Goal: Task Accomplishment & Management: Use online tool/utility

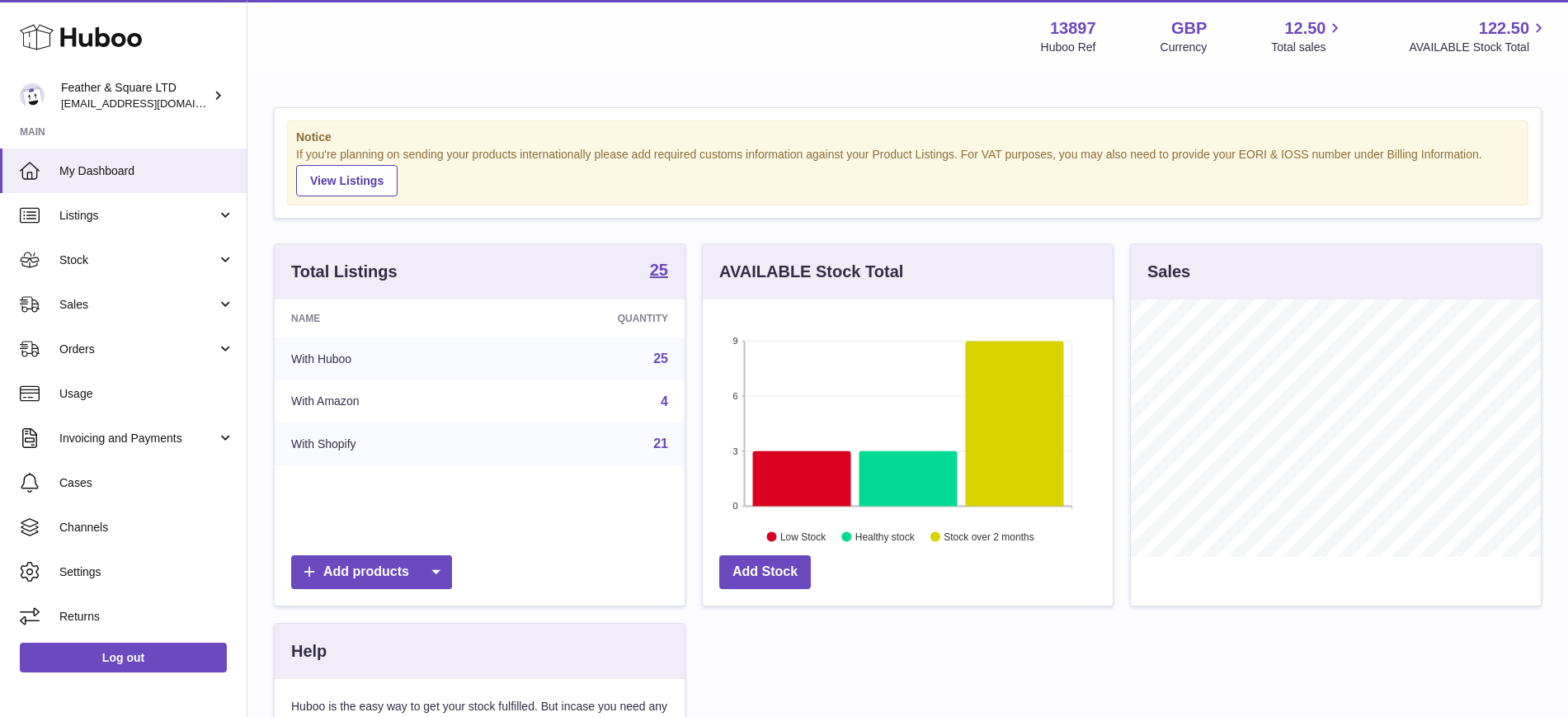
scroll to position [257, 409]
click at [83, 313] on link "Sales" at bounding box center [123, 304] width 247 height 44
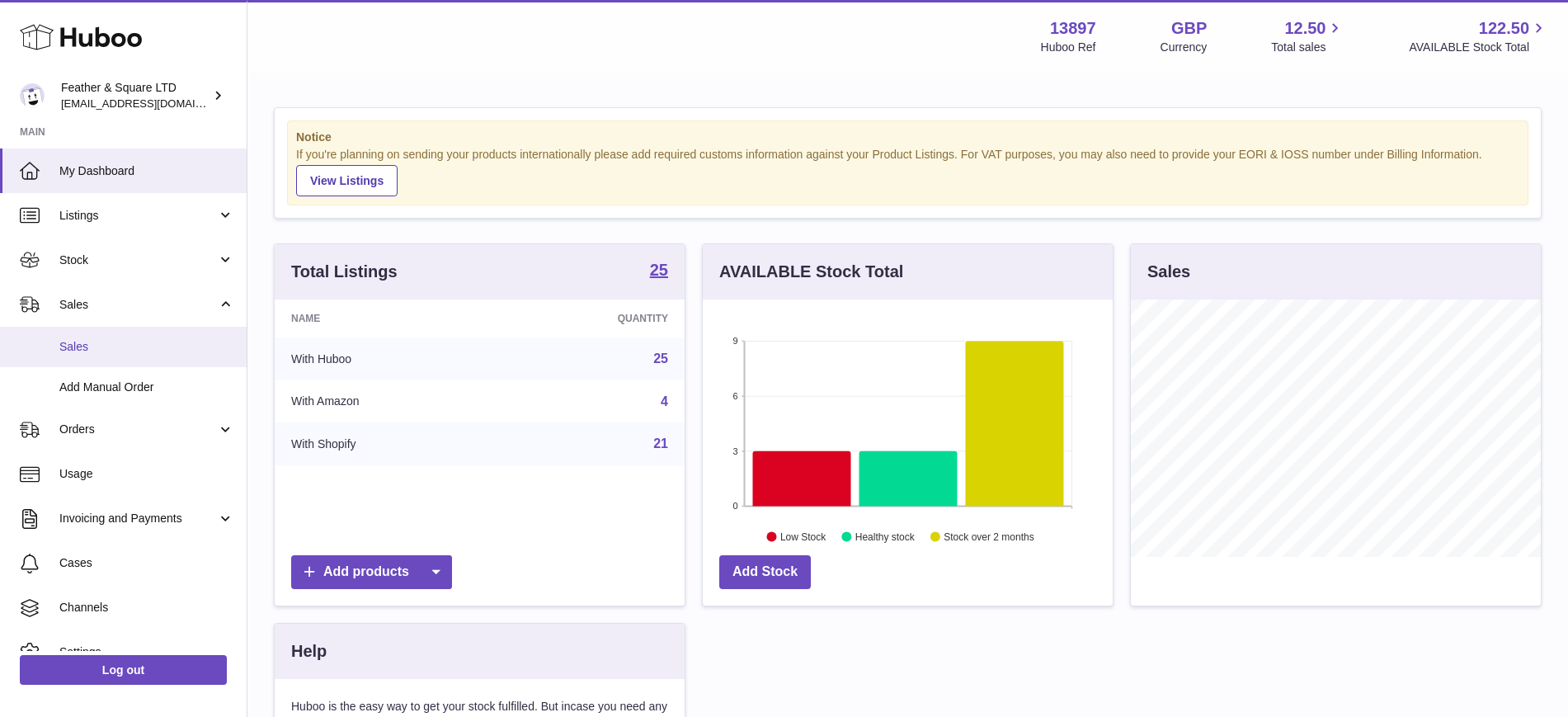
click at [85, 349] on span "Sales" at bounding box center [146, 347] width 175 height 15
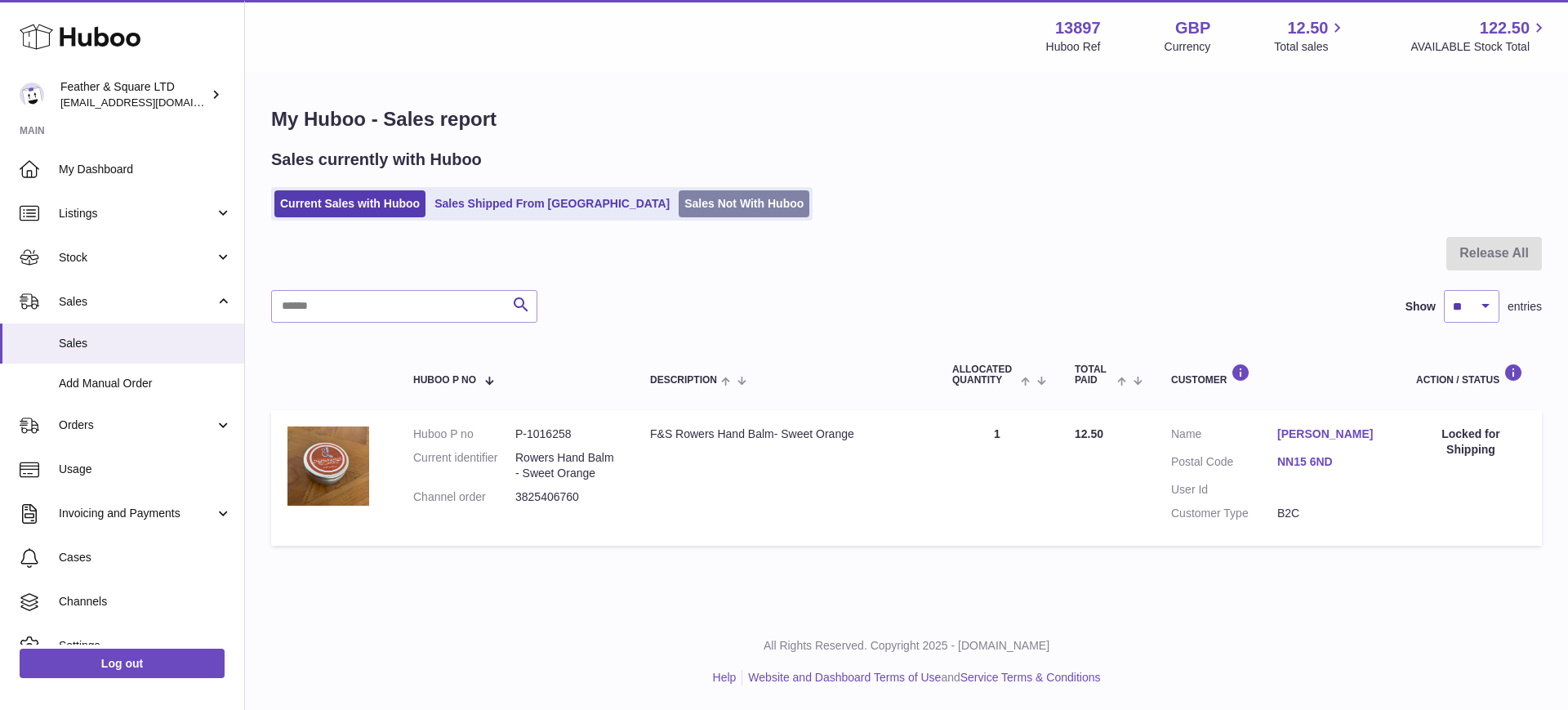
click at [679, 198] on link "Sales Not With Huboo" at bounding box center [744, 204] width 131 height 27
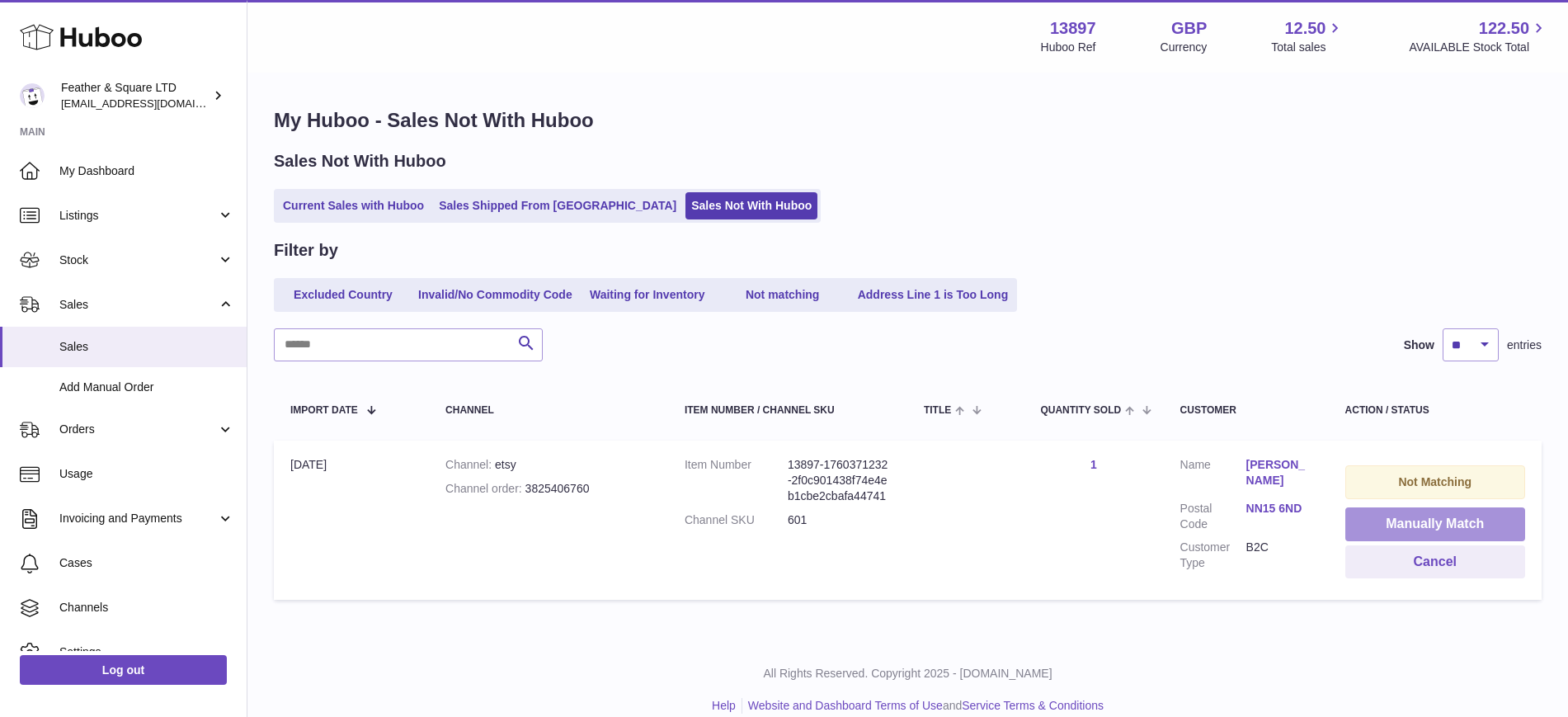
click at [1448, 520] on button "Manually Match" at bounding box center [1434, 525] width 180 height 34
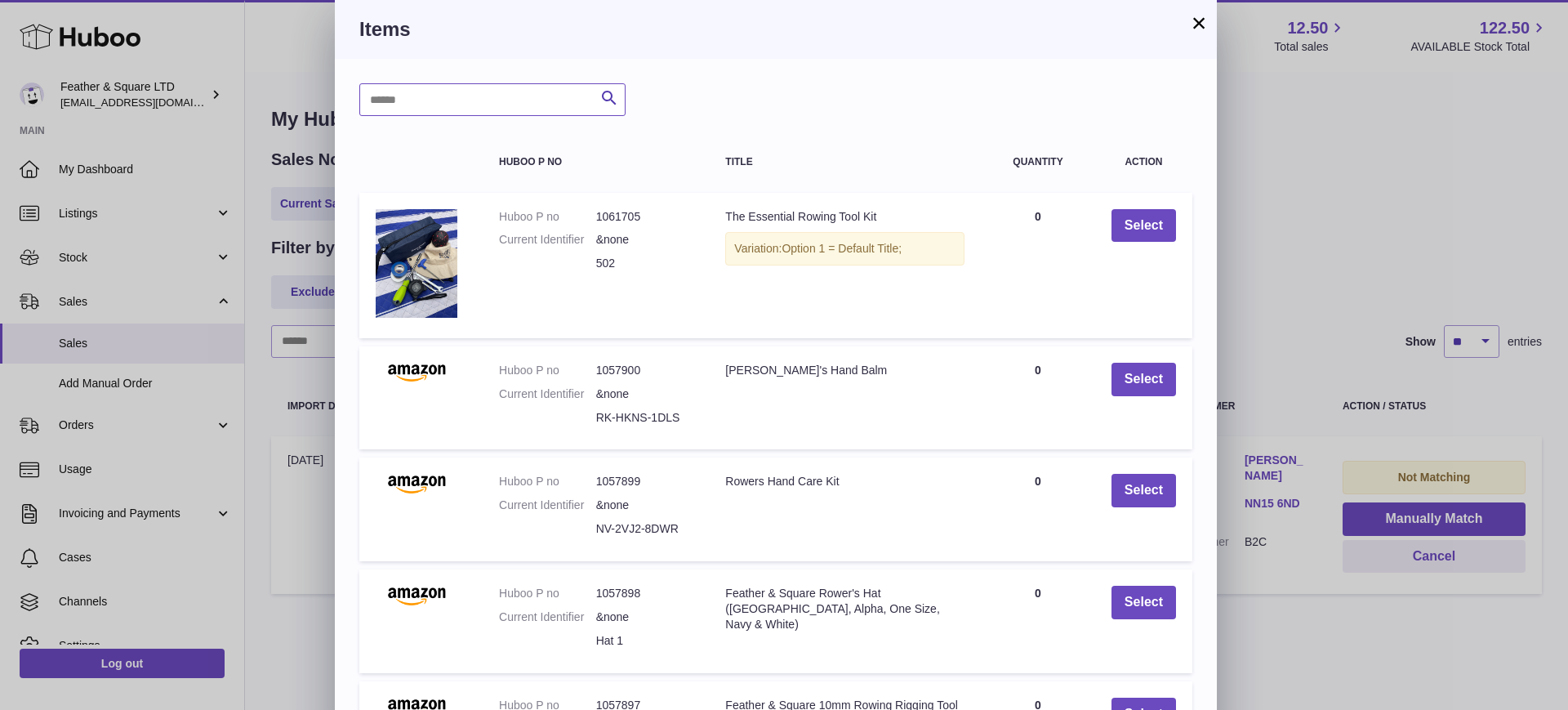
click at [413, 99] on input "text" at bounding box center [492, 100] width 266 height 33
type input "*********"
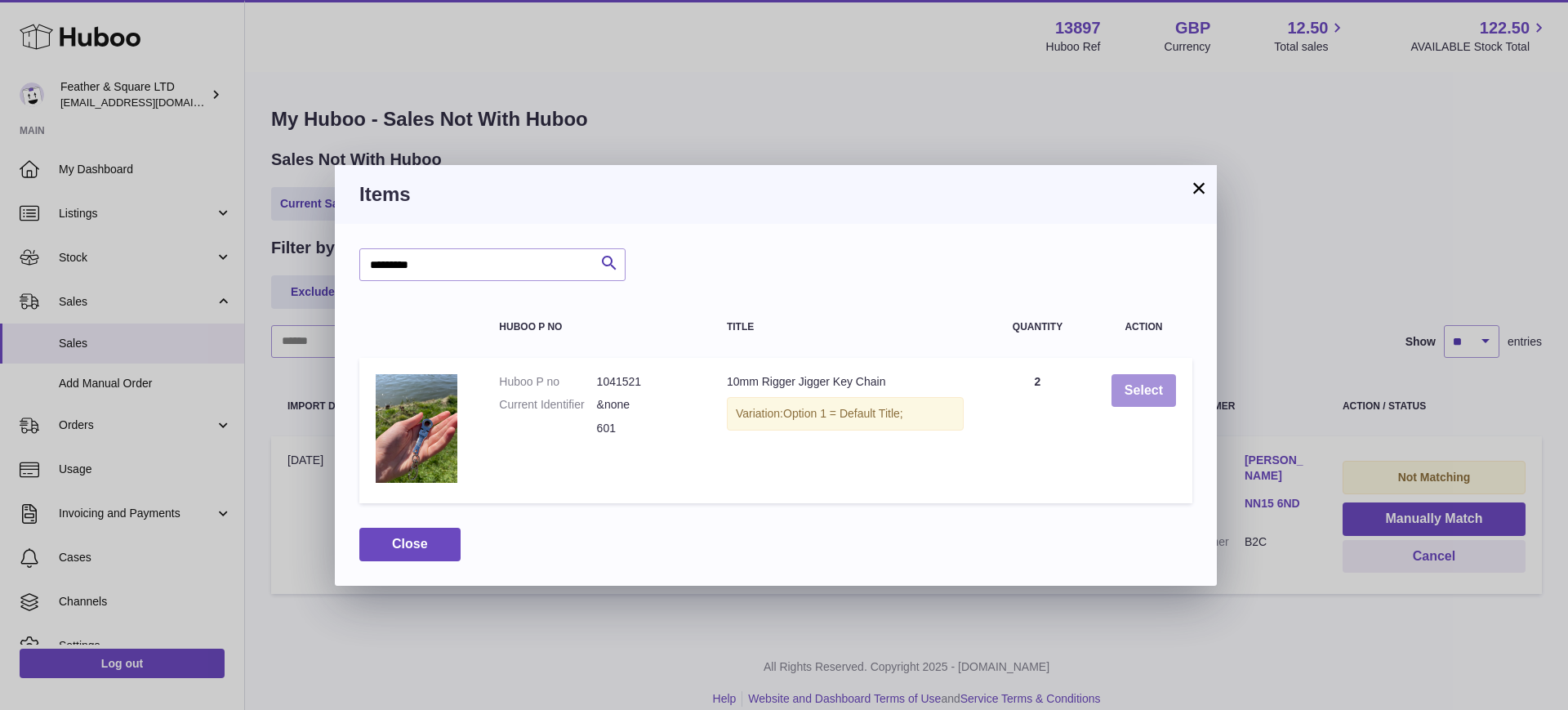
click at [1142, 393] on button "Select" at bounding box center [1143, 391] width 65 height 34
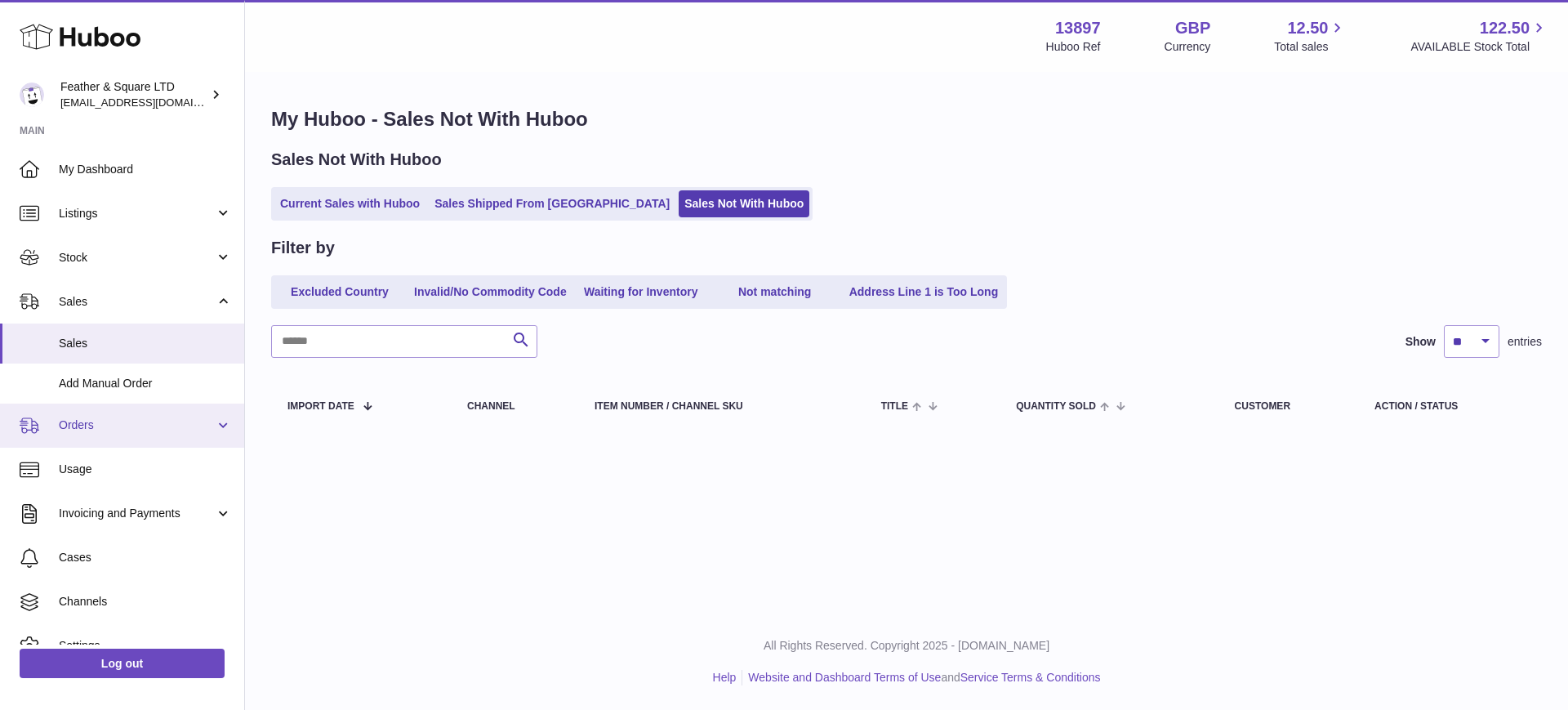
scroll to position [67, 0]
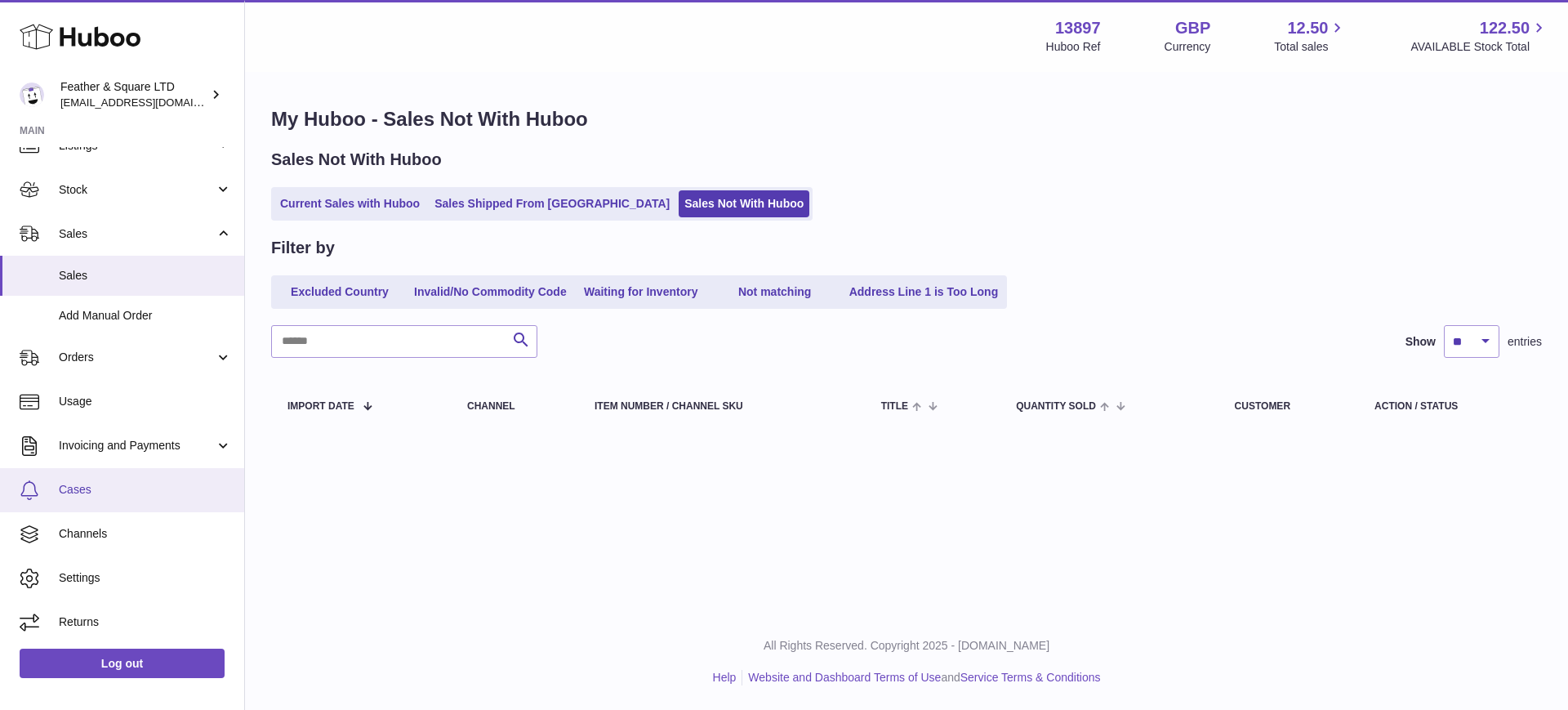
click at [99, 485] on span "Cases" at bounding box center [145, 490] width 173 height 15
